Goal: Book appointment/travel/reservation

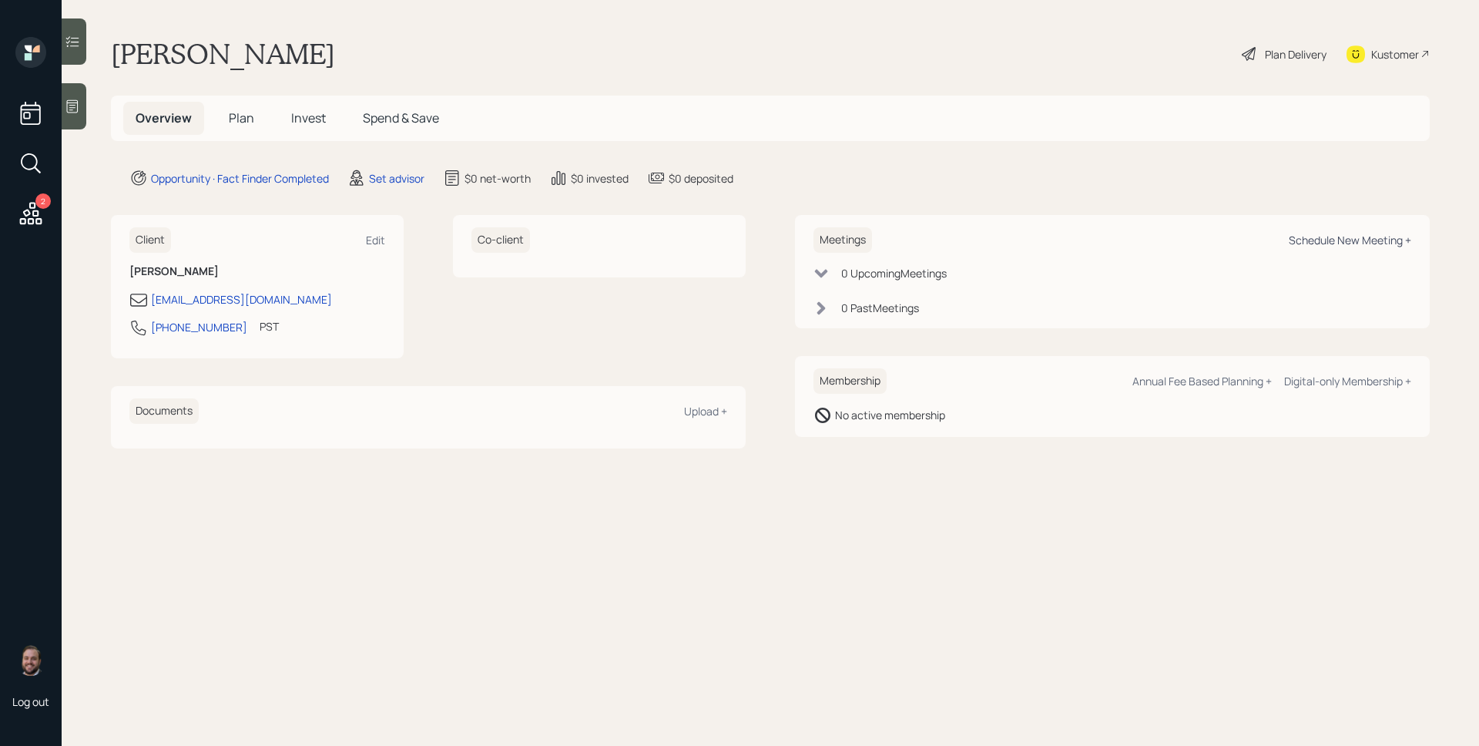
click at [1383, 239] on div "Schedule New Meeting +" at bounding box center [1350, 240] width 122 height 15
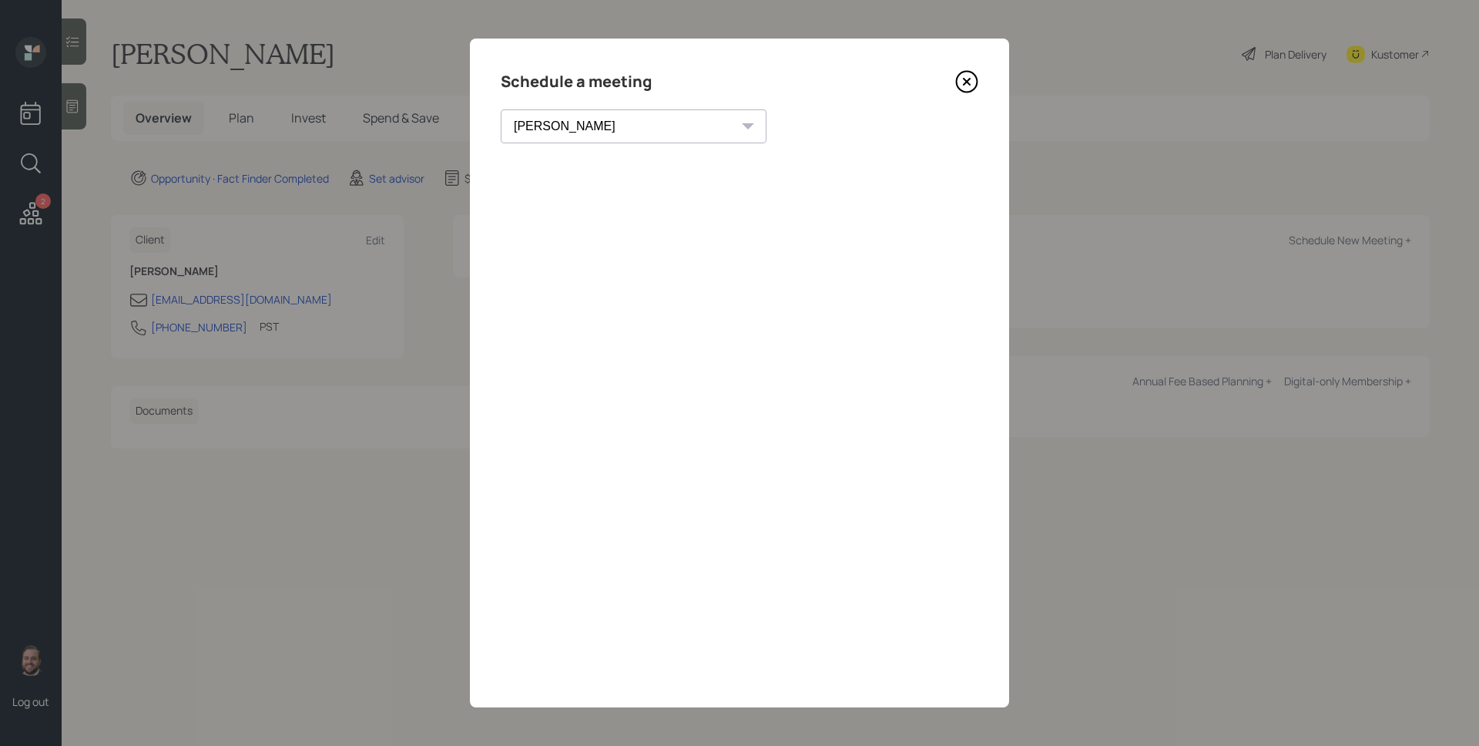
click at [526, 119] on select "Theresa Spinello Matthew Burke Xavier Ross Eitan Bar-David Ian Yamey Trevor Nel…" at bounding box center [634, 126] width 266 height 34
select select "d946c976-65aa-4529-ac9d-02c4f1114fc0"
click at [501, 109] on select "Theresa Spinello Matthew Burke Xavier Ross Eitan Bar-David Ian Yamey Trevor Nel…" at bounding box center [634, 126] width 266 height 34
click at [957, 78] on icon at bounding box center [967, 82] width 21 height 21
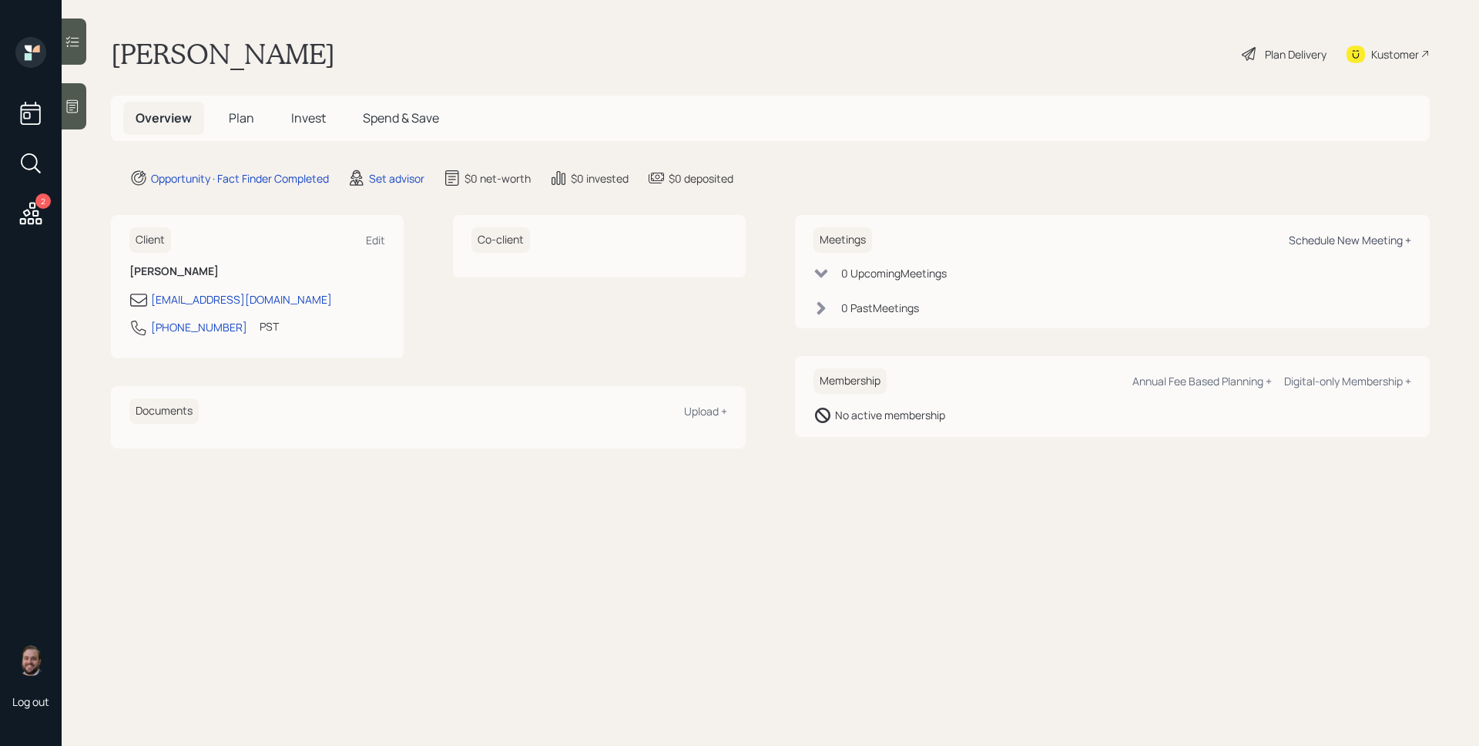
click at [1323, 238] on div "Schedule New Meeting +" at bounding box center [1350, 240] width 122 height 15
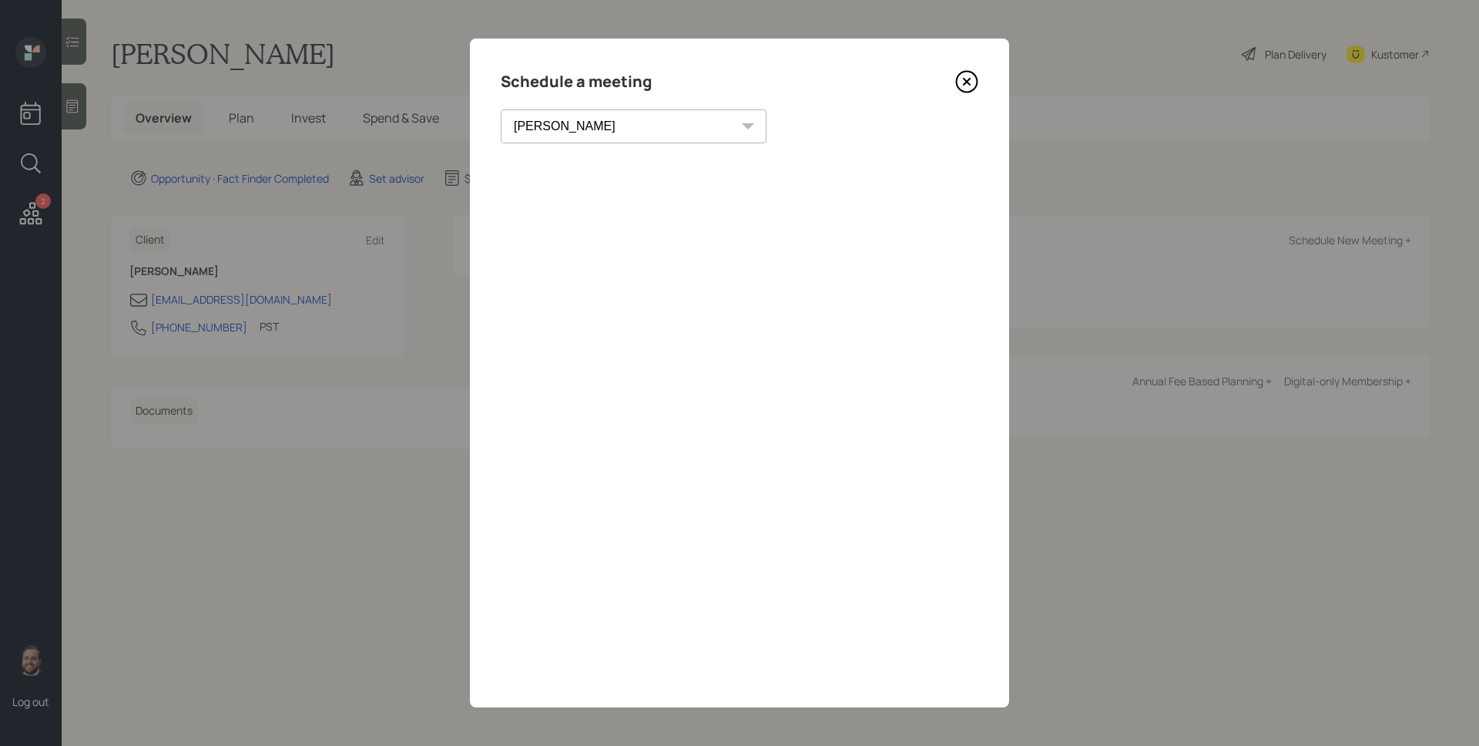
click at [610, 125] on div "Theresa Spinello Matthew Burke Xavier Ross Eitan Bar-David Ian Yamey Trevor Nel…" at bounding box center [634, 126] width 266 height 34
click at [612, 125] on div "Theresa Spinello Matthew Burke Xavier Ross Eitan Bar-David Ian Yamey Trevor Nel…" at bounding box center [634, 126] width 266 height 34
click at [557, 133] on select "Theresa Spinello Matthew Burke Xavier Ross Eitan Bar-David Ian Yamey Trevor Nel…" at bounding box center [634, 126] width 266 height 34
select select "d946c976-65aa-4529-ac9d-02c4f1114fc0"
click at [501, 109] on select "Theresa Spinello Matthew Burke Xavier Ross Eitan Bar-David Ian Yamey Trevor Nel…" at bounding box center [634, 126] width 266 height 34
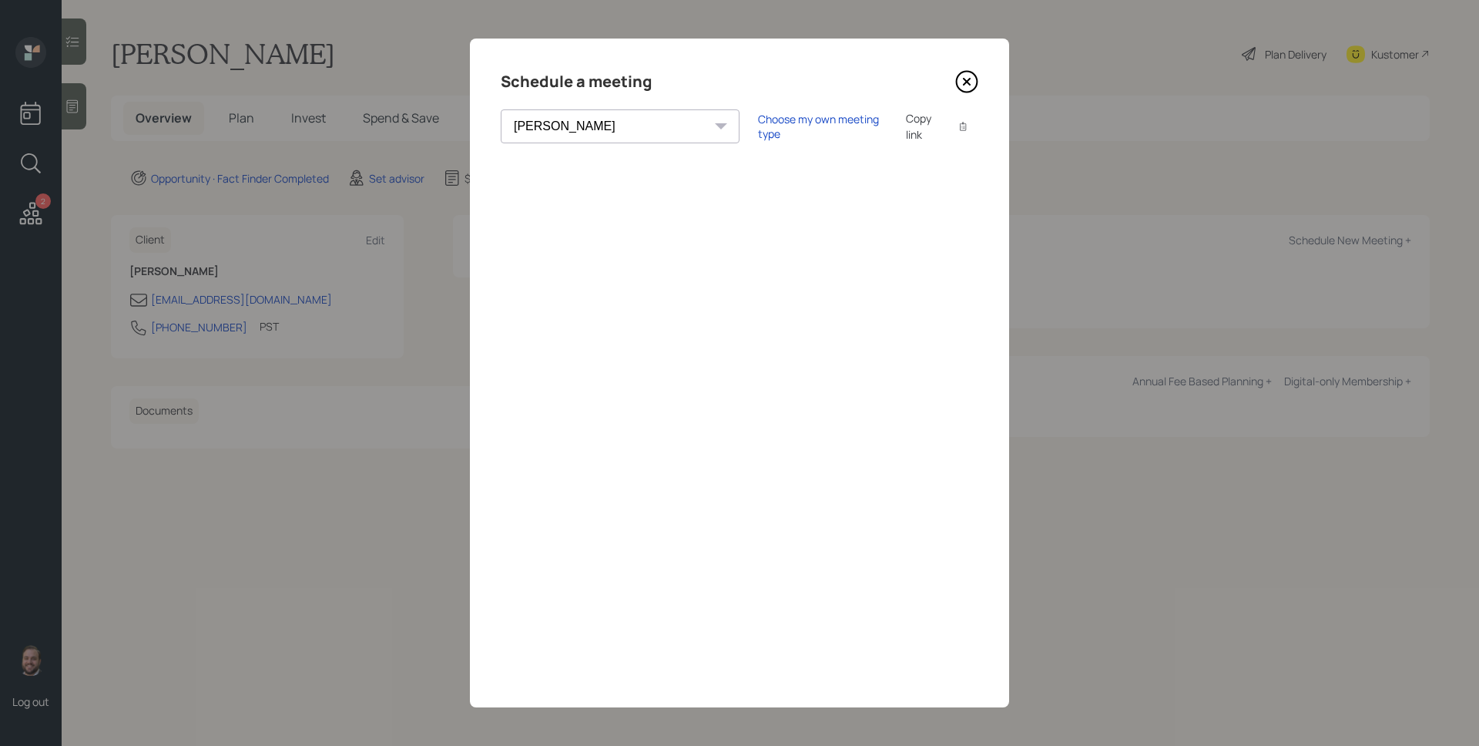
click at [966, 75] on icon at bounding box center [966, 81] width 23 height 23
